Goal: Information Seeking & Learning: Learn about a topic

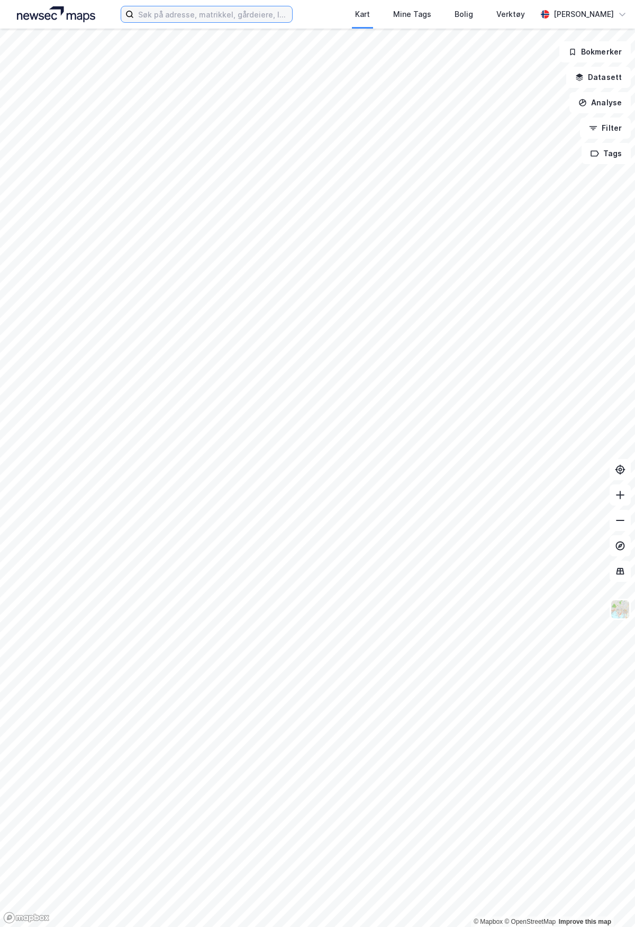
click at [192, 15] on input at bounding box center [213, 14] width 158 height 16
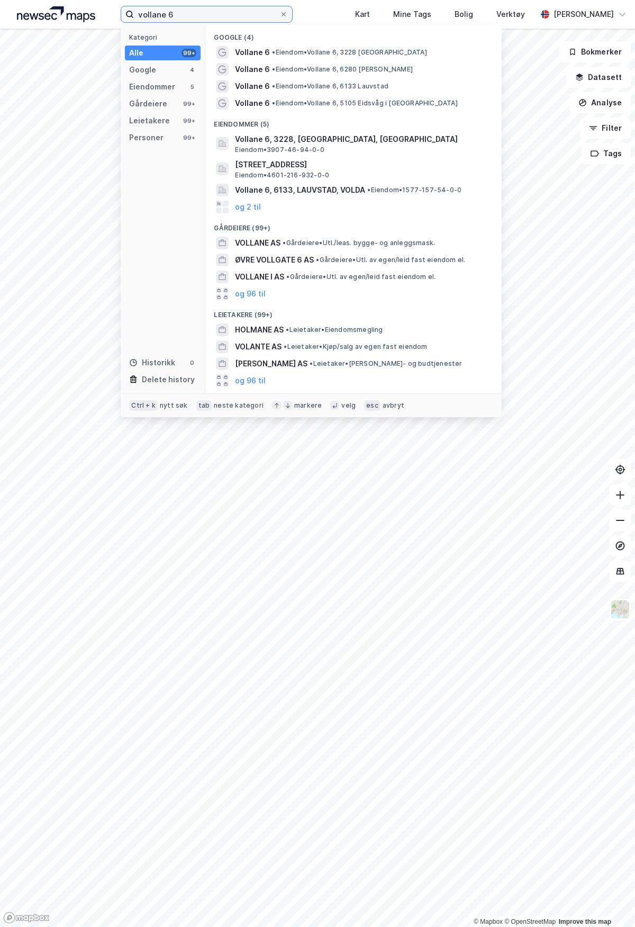
type input "vollane 6"
click at [248, 54] on span "Vollane 6" at bounding box center [252, 52] width 35 height 13
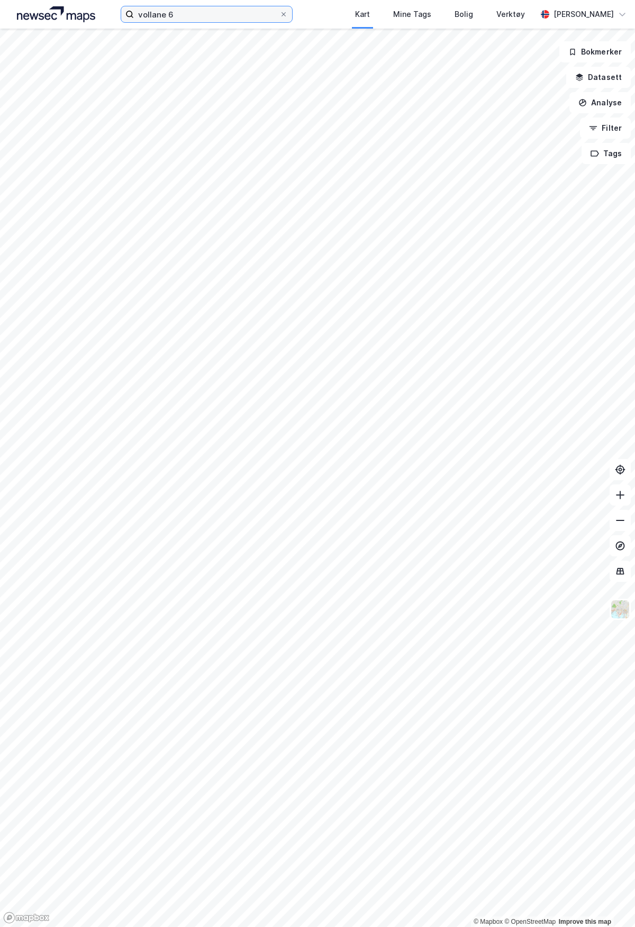
click at [215, 21] on input "vollane 6" at bounding box center [207, 14] width 146 height 16
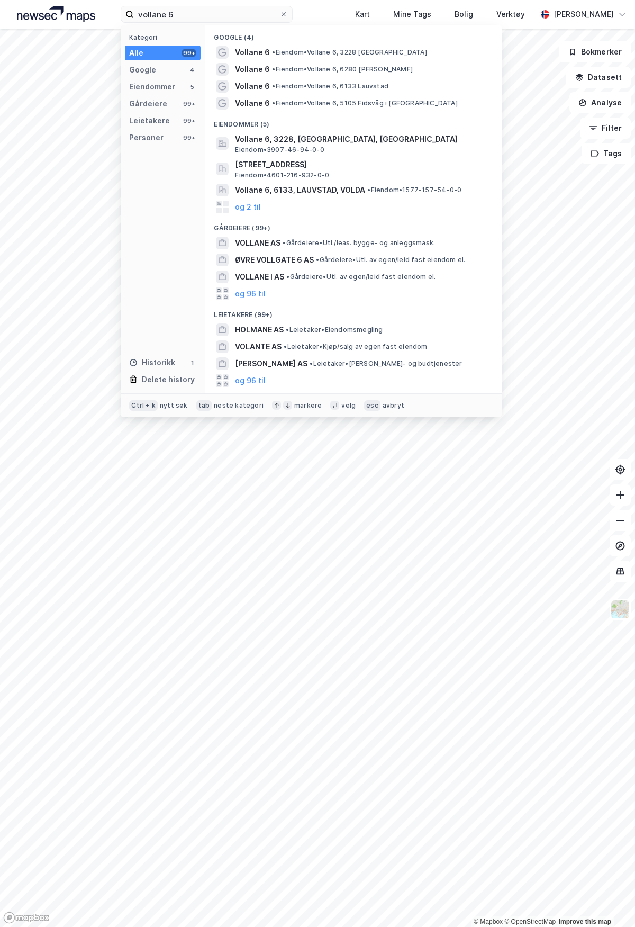
click at [282, 104] on span "• Eiendom • Vollane 6, 5105 [GEOGRAPHIC_DATA] i [GEOGRAPHIC_DATA]" at bounding box center [364, 103] width 185 height 8
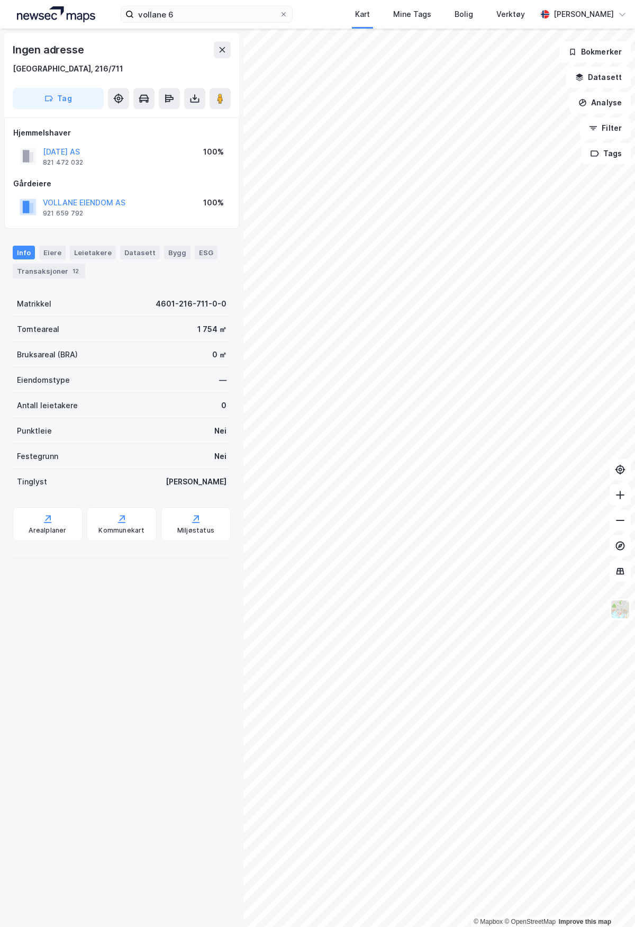
click at [53, 272] on div "Transaksjoner 12" at bounding box center [49, 271] width 73 height 15
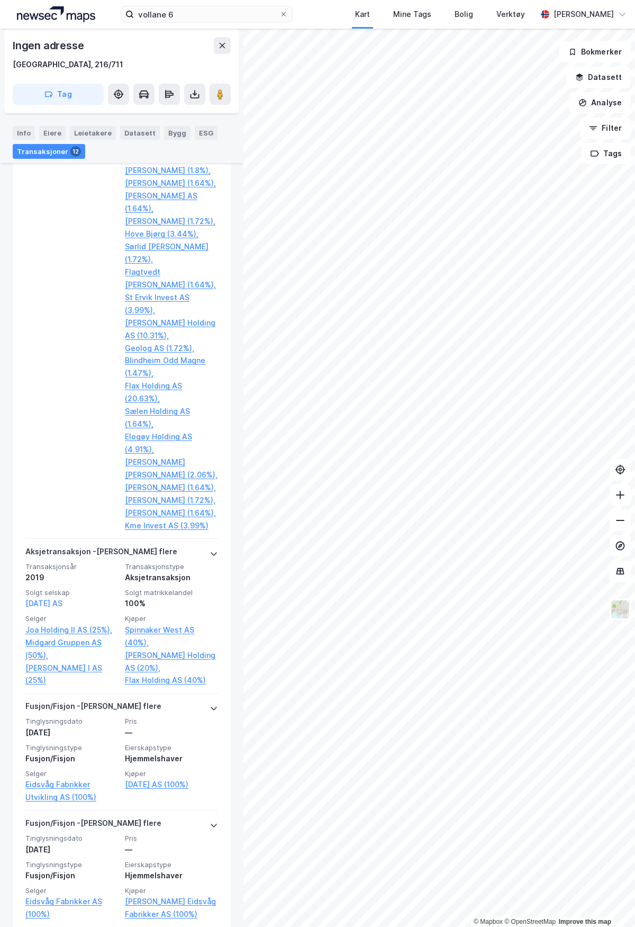
scroll to position [953, 0]
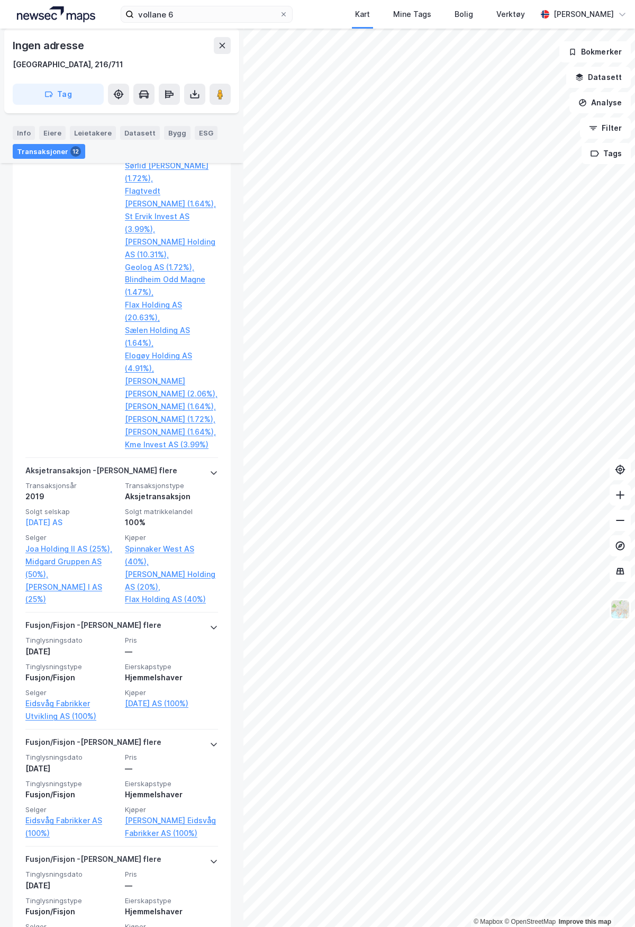
click at [158, 704] on link "[DATE] AS (100%)" at bounding box center [171, 703] width 93 height 13
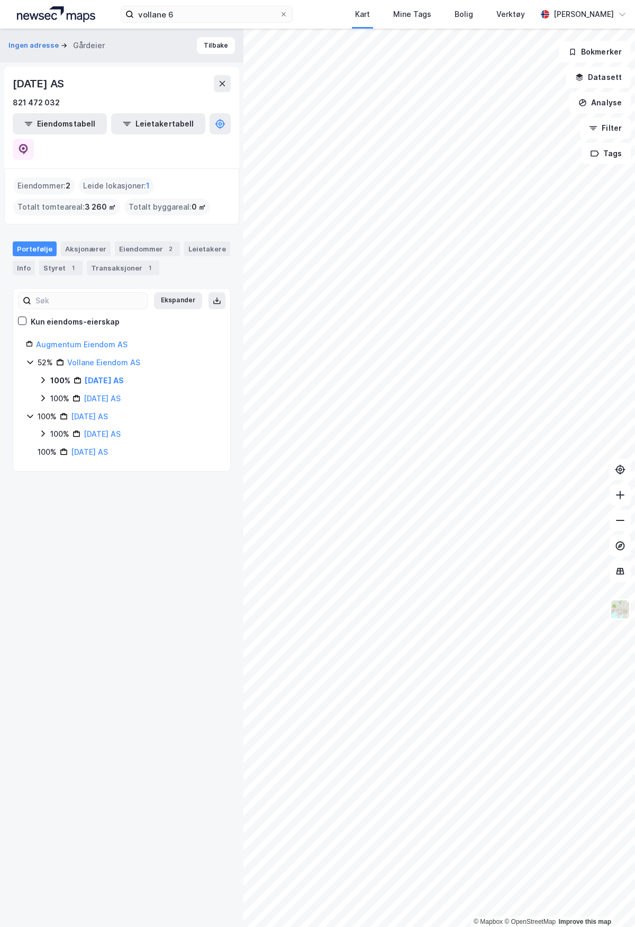
click at [42, 376] on icon at bounding box center [43, 380] width 8 height 8
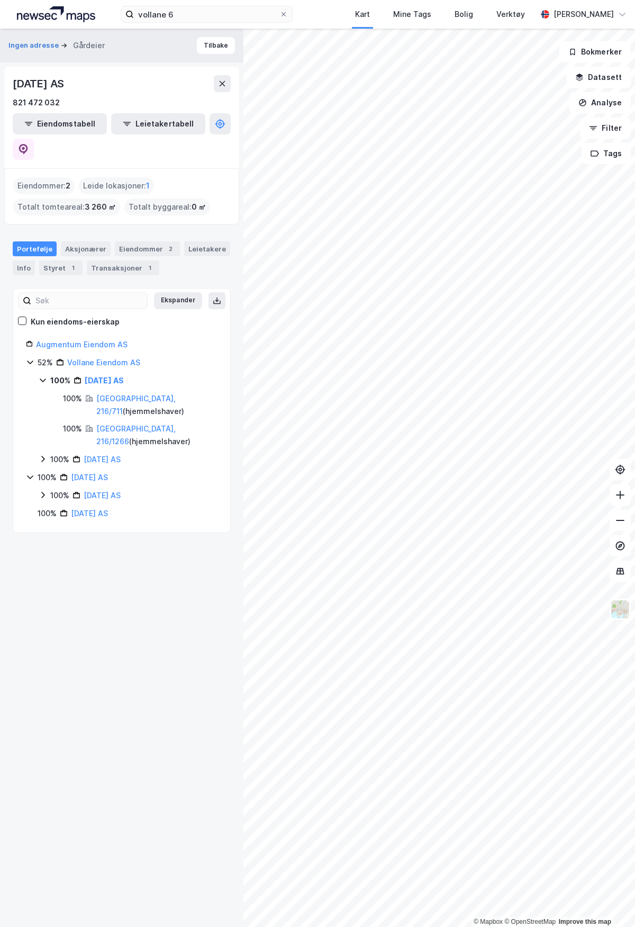
click at [42, 376] on icon at bounding box center [43, 380] width 8 height 8
click at [109, 376] on link "[DATE] AS" at bounding box center [104, 380] width 39 height 9
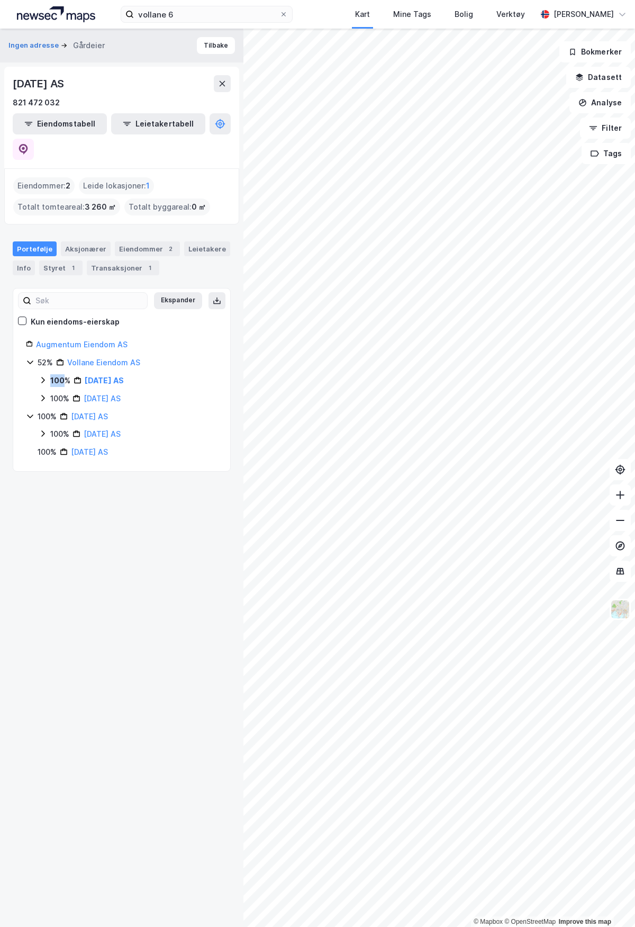
click at [109, 376] on link "[DATE] AS" at bounding box center [104, 380] width 39 height 9
